Goal: Information Seeking & Learning: Learn about a topic

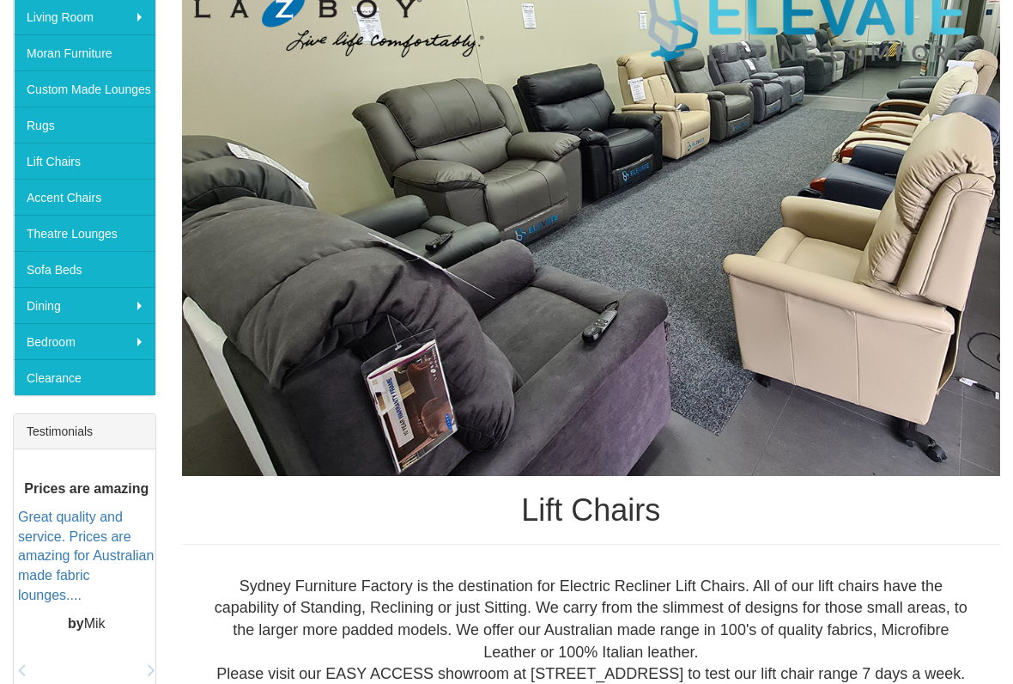
scroll to position [370, 0]
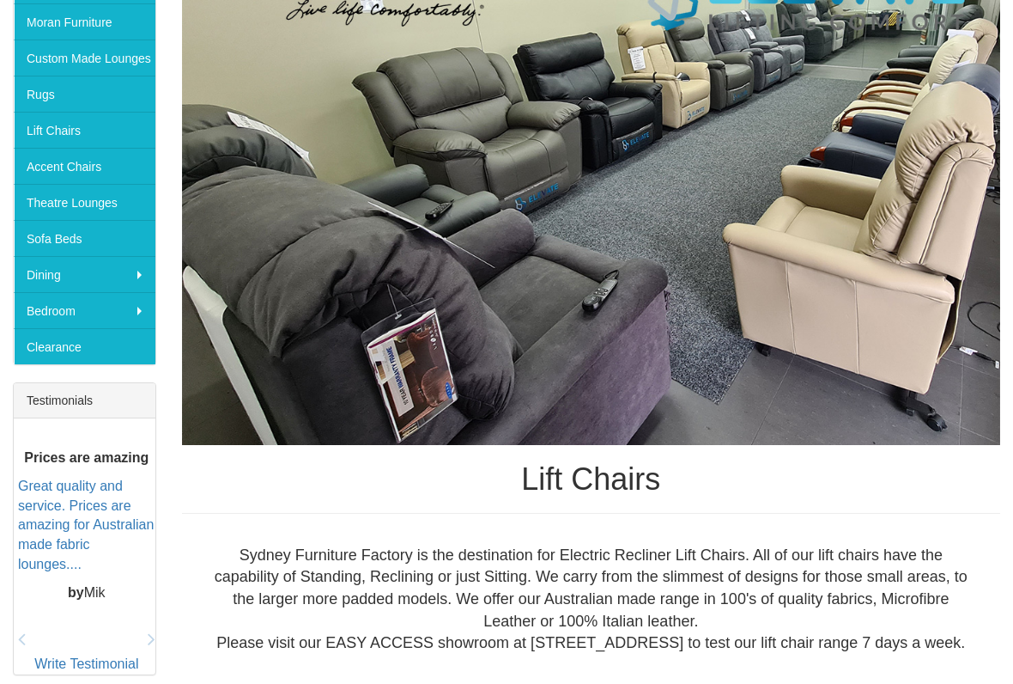
click at [763, 499] on div "Lift Chairs" at bounding box center [591, 226] width 818 height 573
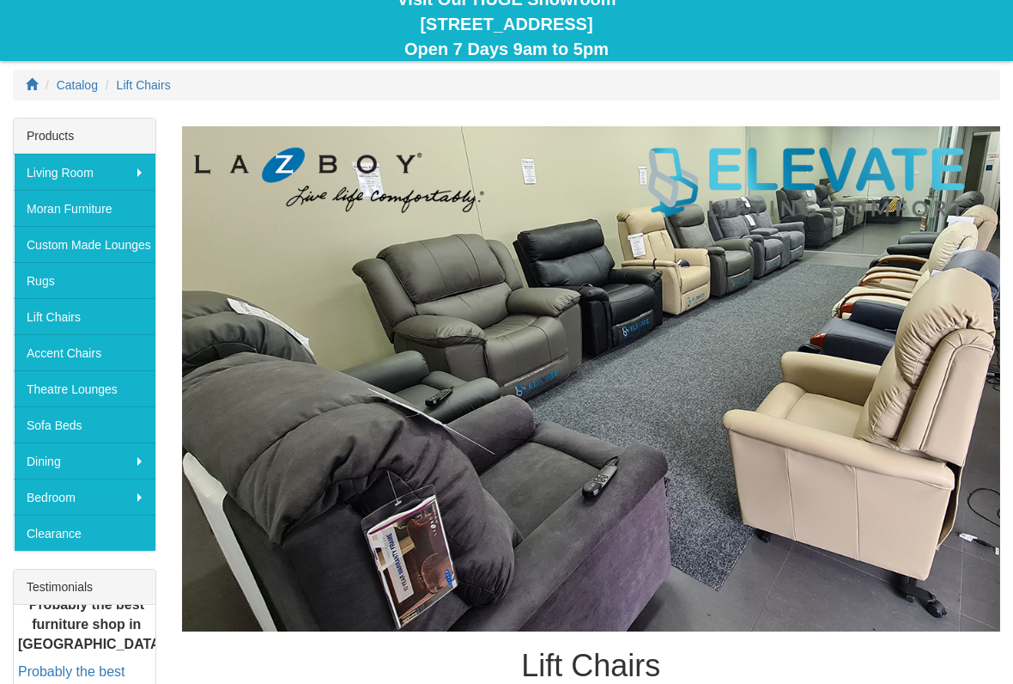
scroll to position [184, 0]
click at [88, 326] on link "Lift Chairs" at bounding box center [85, 316] width 142 height 36
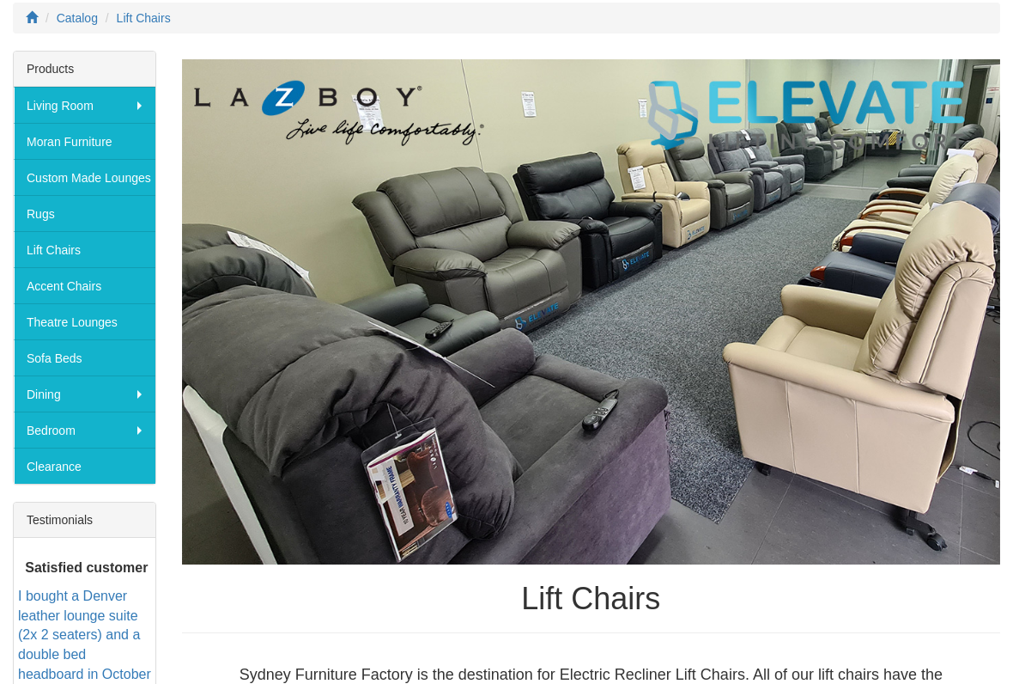
click at [732, 555] on h1 "Lift Chairs" at bounding box center [591, 599] width 818 height 34
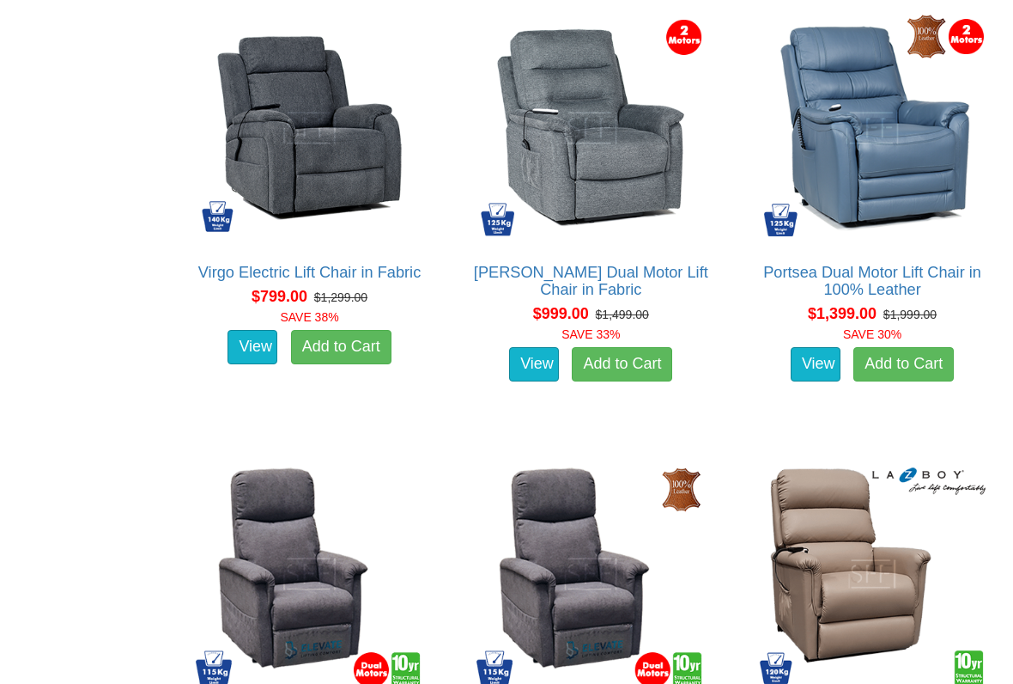
scroll to position [1123, 0]
click at [267, 364] on link "View" at bounding box center [253, 347] width 50 height 34
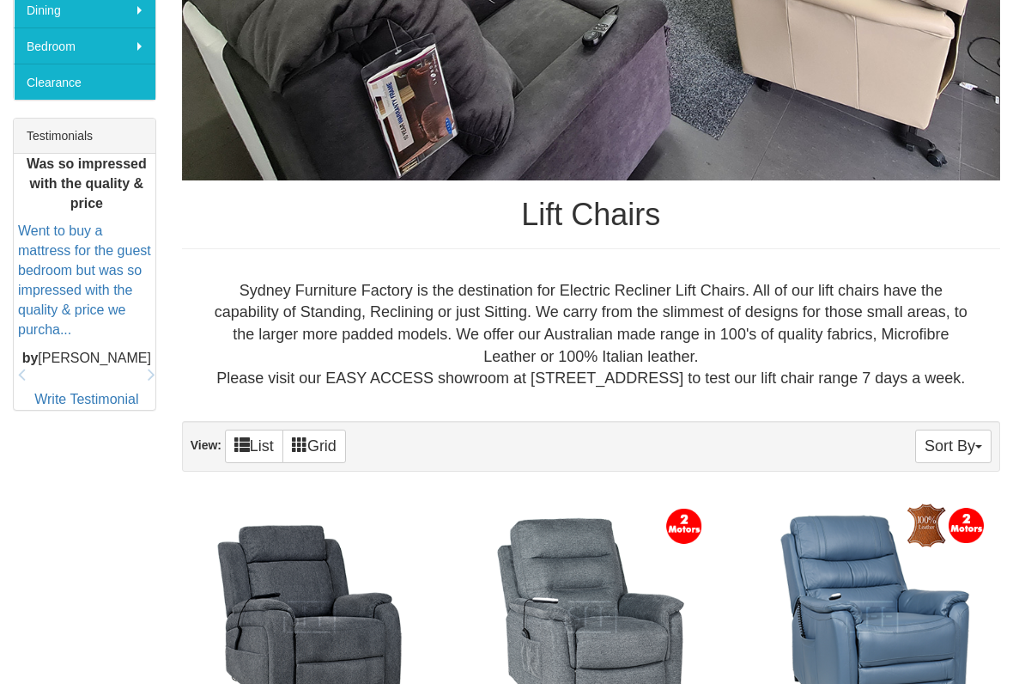
scroll to position [635, 0]
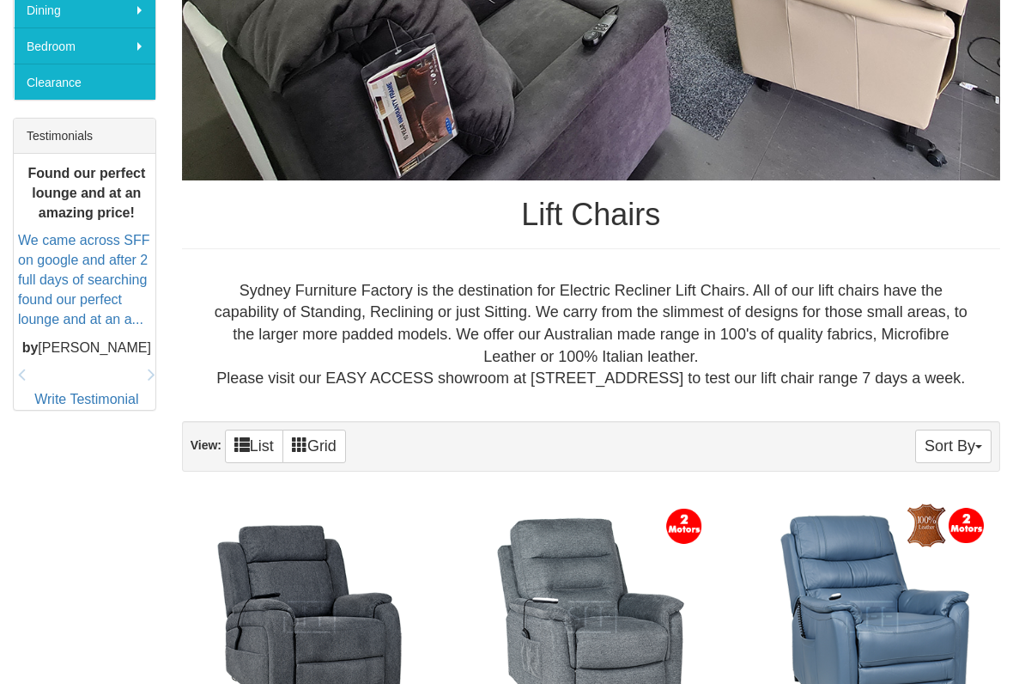
click at [753, 471] on div "Sort By Product Name Price+ Quantity View: List Grid" at bounding box center [591, 446] width 818 height 51
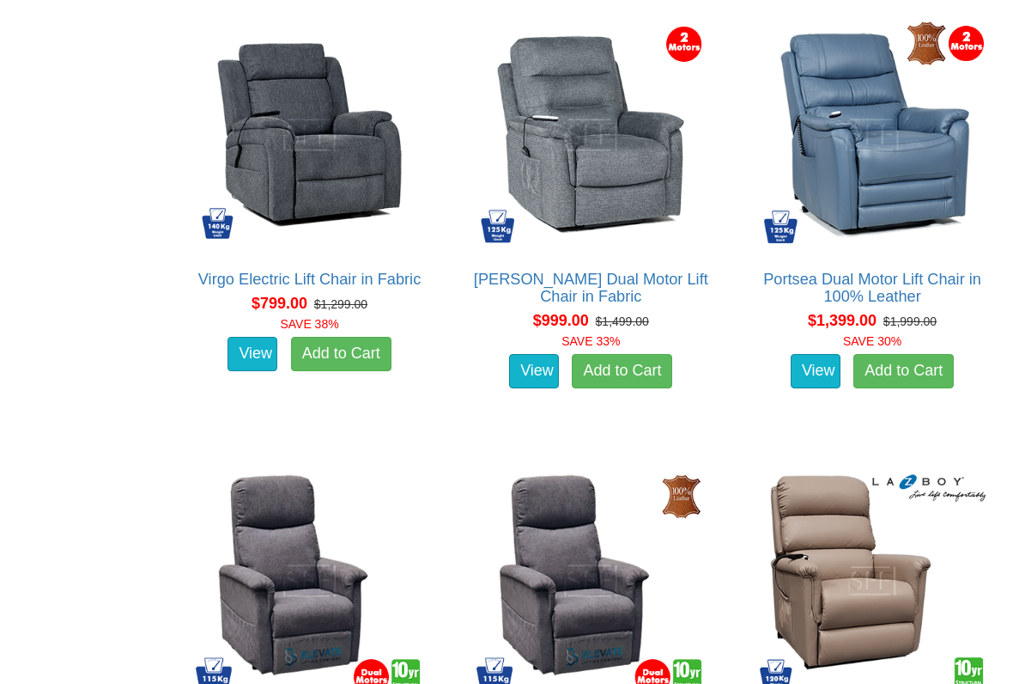
scroll to position [1116, 0]
click at [543, 388] on link "View" at bounding box center [534, 371] width 50 height 34
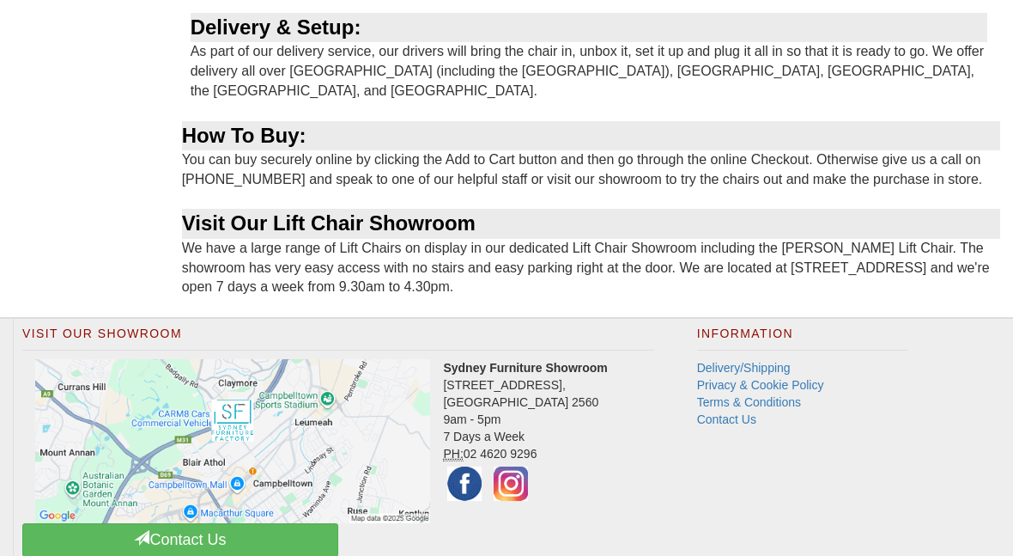
scroll to position [2182, 0]
click at [698, 412] on link "Contact Us" at bounding box center [726, 419] width 59 height 14
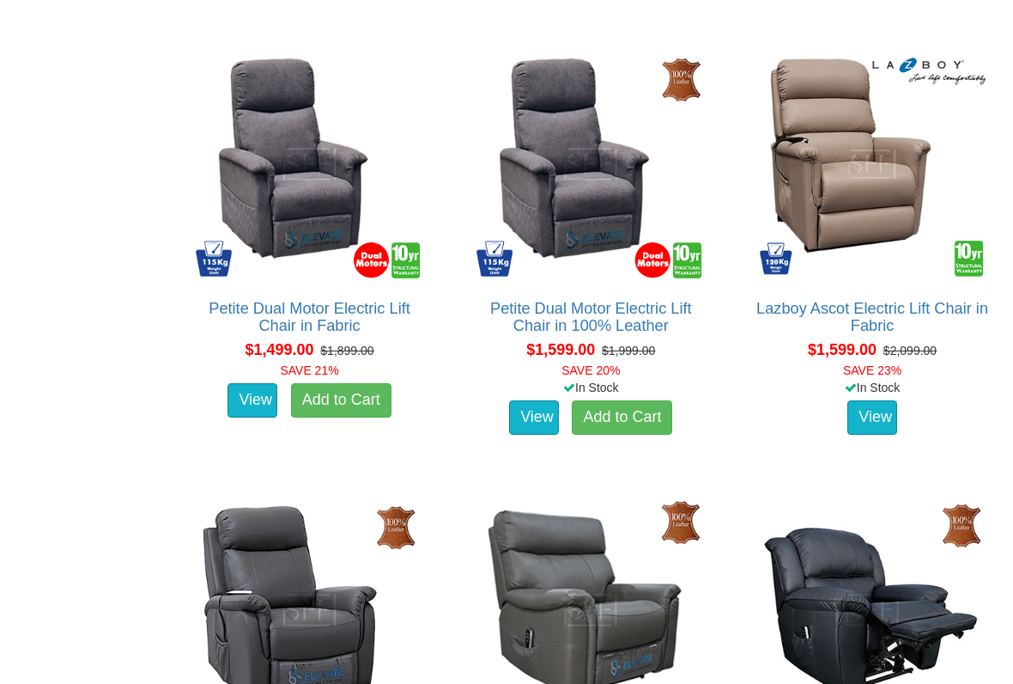
scroll to position [1534, 0]
